Goal: Transaction & Acquisition: Purchase product/service

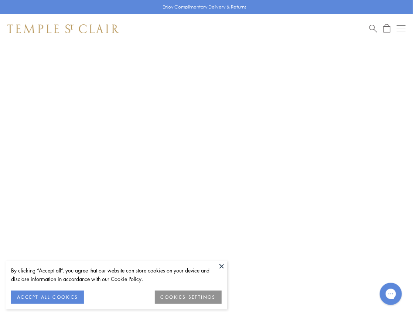
scroll to position [44, 0]
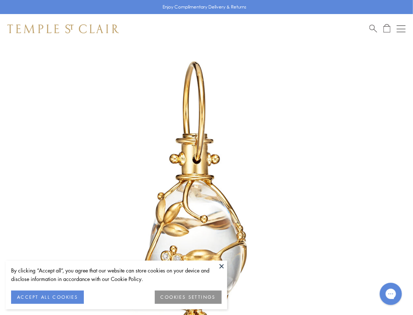
click at [220, 265] on button at bounding box center [221, 265] width 11 height 11
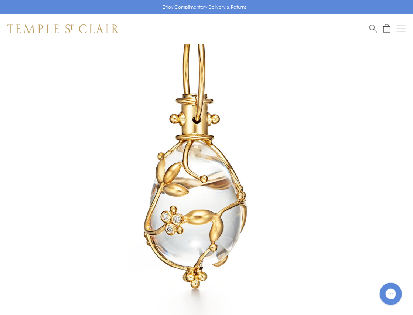
scroll to position [98, 0]
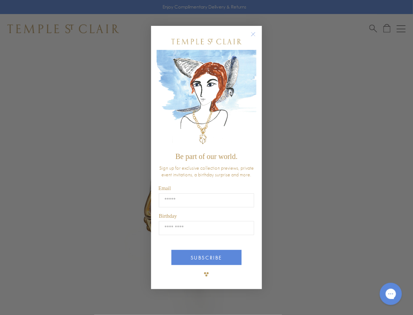
click at [255, 32] on icon "Close dialog" at bounding box center [253, 34] width 4 height 4
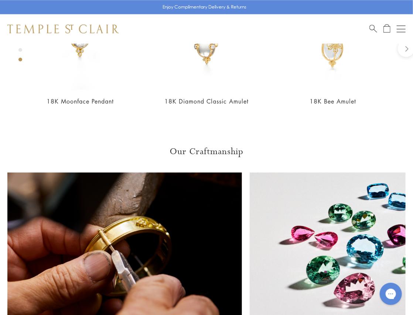
scroll to position [753, 0]
